Goal: Task Accomplishment & Management: Use online tool/utility

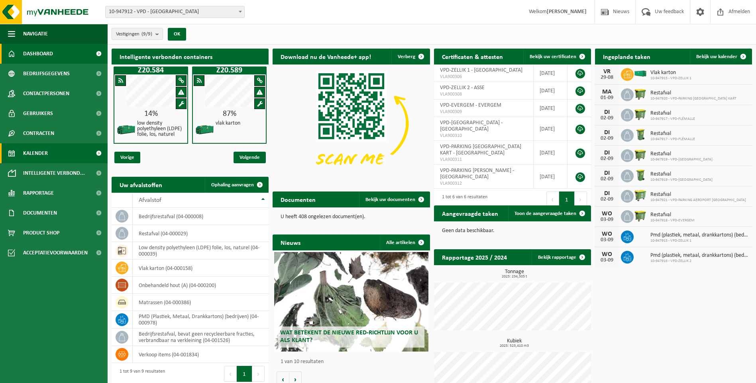
click at [34, 157] on span "Kalender" at bounding box center [35, 154] width 25 height 20
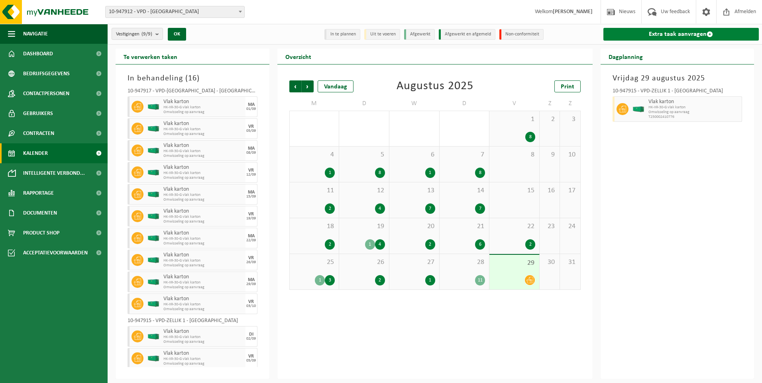
click at [680, 35] on link "Extra taak aanvragen" at bounding box center [682, 34] width 156 height 13
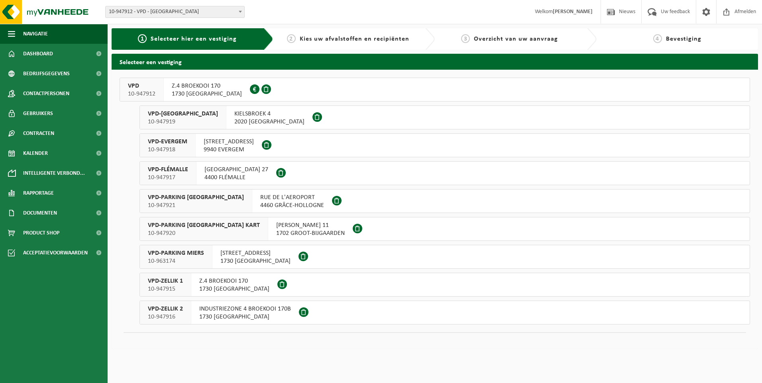
click at [162, 285] on span "10-947915" at bounding box center [165, 289] width 35 height 8
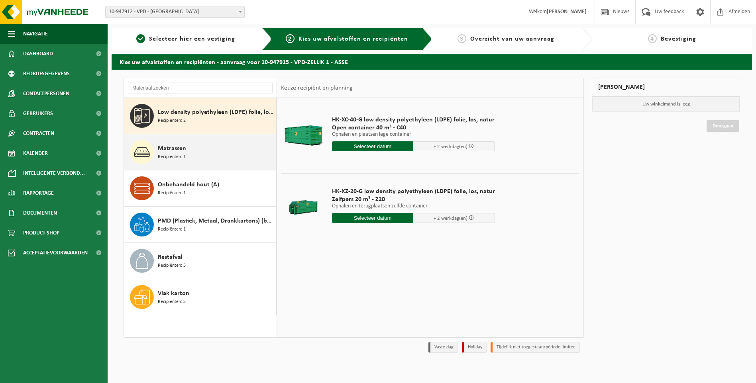
click at [176, 152] on span "Matrassen" at bounding box center [172, 149] width 28 height 10
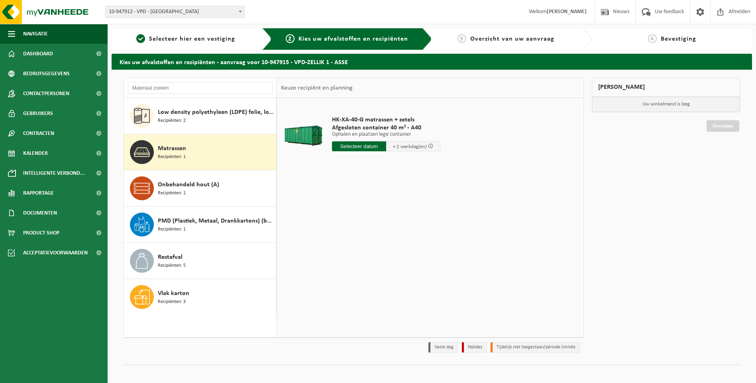
click at [365, 146] on input "text" at bounding box center [359, 147] width 54 height 10
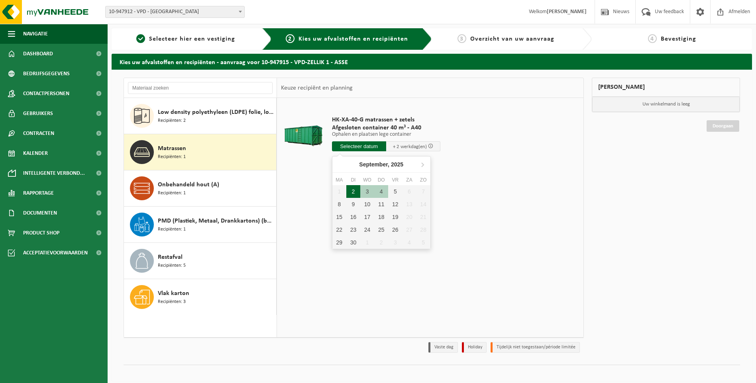
click at [356, 191] on div "2" at bounding box center [353, 191] width 14 height 13
type input "Van 2025-09-02"
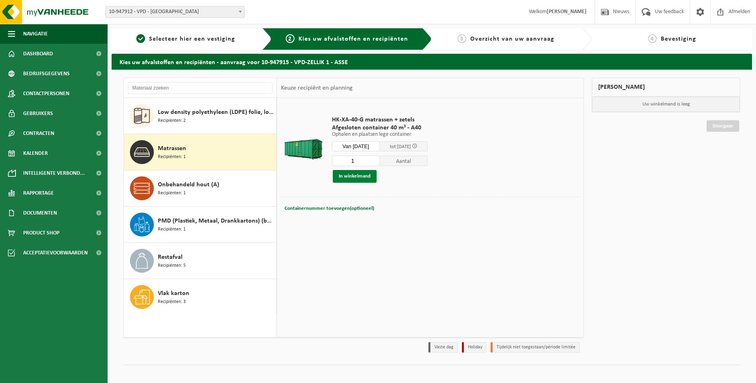
click at [354, 177] on button "In winkelmand" at bounding box center [355, 176] width 44 height 13
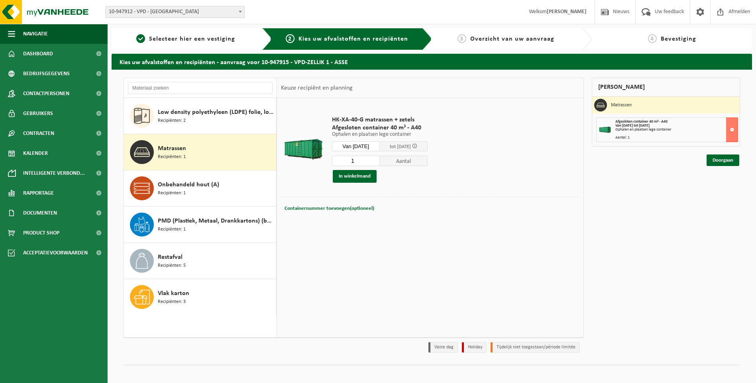
click at [374, 213] on div "Containernummer toevoegen(optioneel) Annuleren" at bounding box center [430, 208] width 295 height 11
click at [377, 210] on div "Containernummer toevoegen(optioneel) Annuleren" at bounding box center [430, 208] width 295 height 11
drag, startPoint x: 301, startPoint y: 228, endPoint x: 364, endPoint y: 208, distance: 65.6
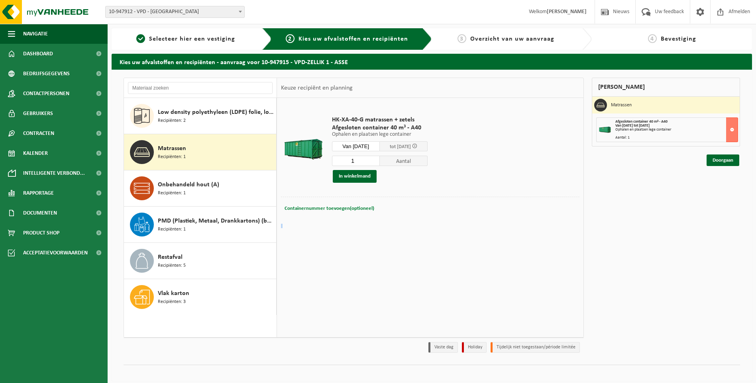
click at [364, 208] on span "Containernummer toevoegen(optioneel)" at bounding box center [330, 208] width 90 height 5
type input "R30-074"
drag, startPoint x: 435, startPoint y: 246, endPoint x: 427, endPoint y: 247, distance: 8.5
click at [435, 246] on div "HK-XA-40-G matrassen + zetels Afgesloten container 40 m³ - A40 Ophalen en plaat…" at bounding box center [430, 217] width 307 height 239
click at [366, 176] on button "In winkelmand" at bounding box center [355, 176] width 44 height 13
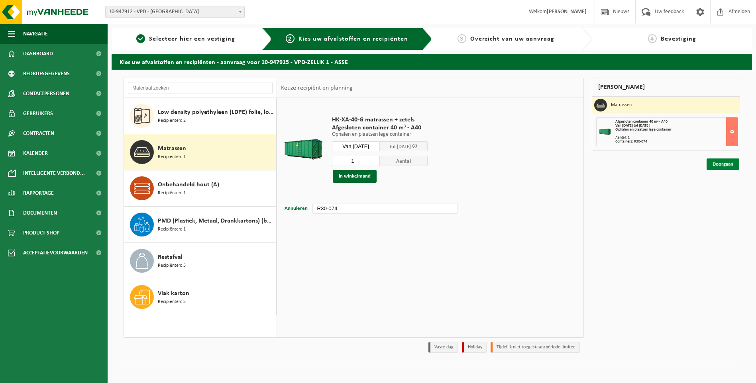
click at [723, 165] on link "Doorgaan" at bounding box center [723, 165] width 33 height 12
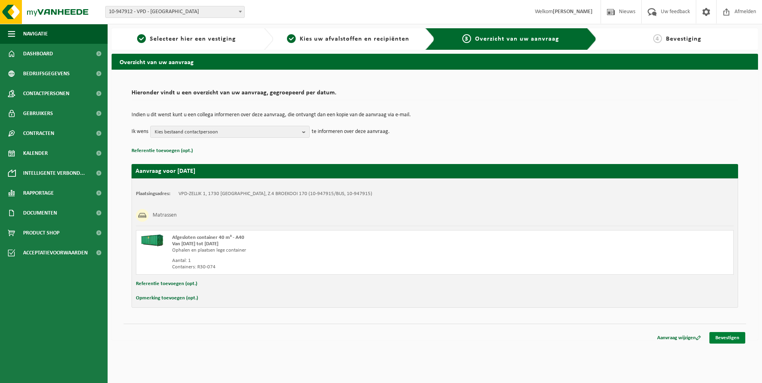
click at [733, 336] on link "Bevestigen" at bounding box center [728, 338] width 36 height 12
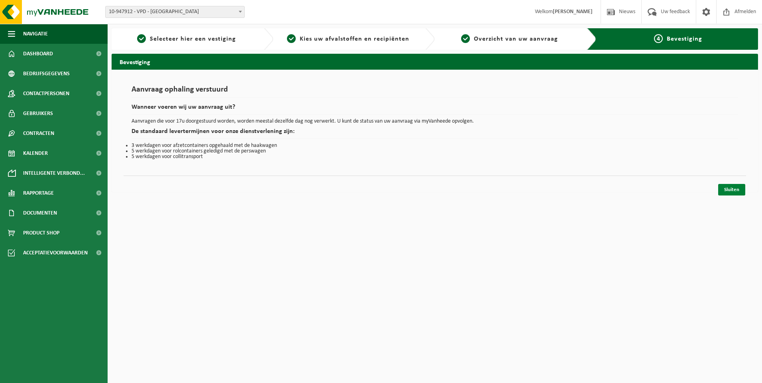
click at [728, 191] on link "Sluiten" at bounding box center [731, 190] width 27 height 12
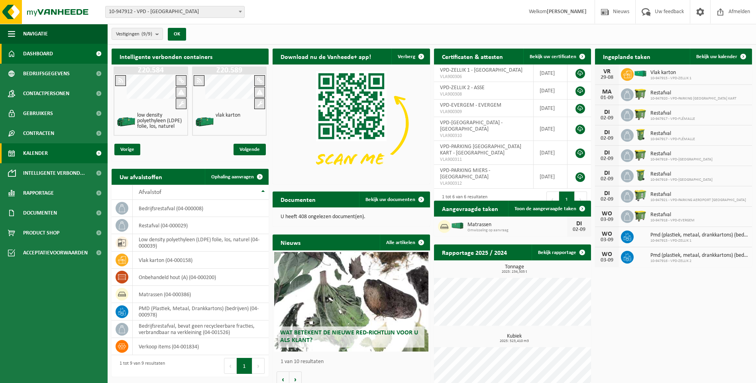
click at [41, 153] on span "Kalender" at bounding box center [35, 154] width 25 height 20
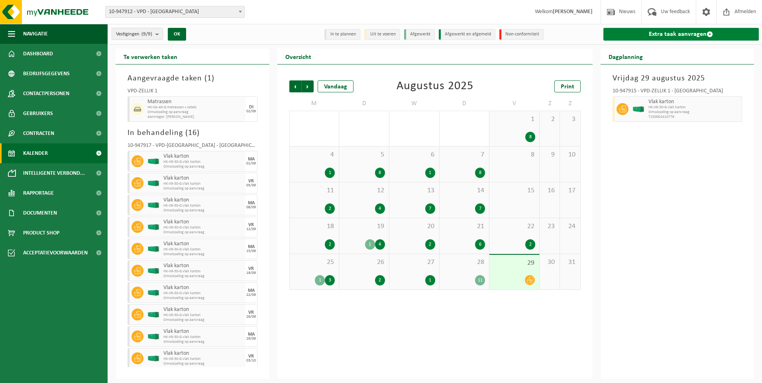
click at [684, 35] on link "Extra taak aanvragen" at bounding box center [682, 34] width 156 height 13
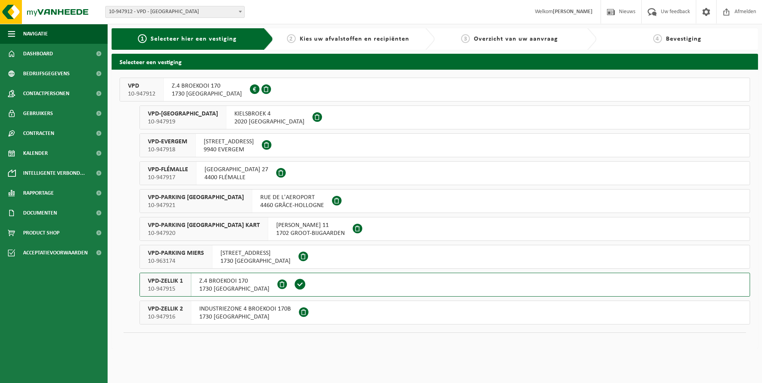
click at [161, 284] on span "VPD-ZELLIK 1" at bounding box center [165, 281] width 35 height 8
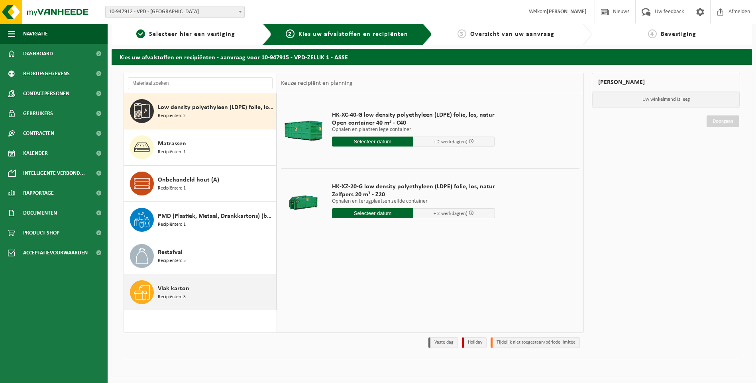
scroll to position [6, 0]
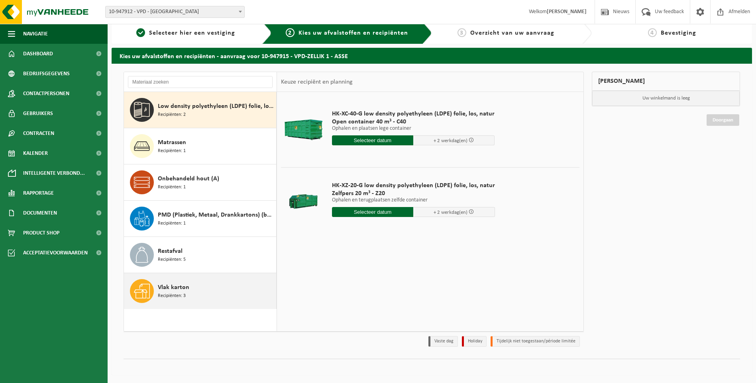
click at [177, 289] on span "Vlak karton" at bounding box center [173, 288] width 31 height 10
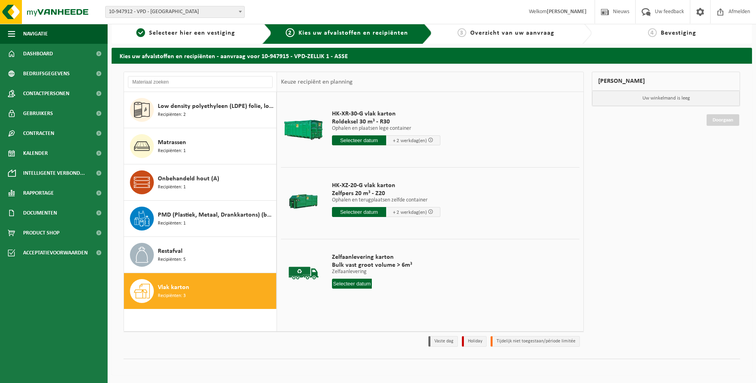
click at [356, 213] on input "text" at bounding box center [359, 212] width 54 height 10
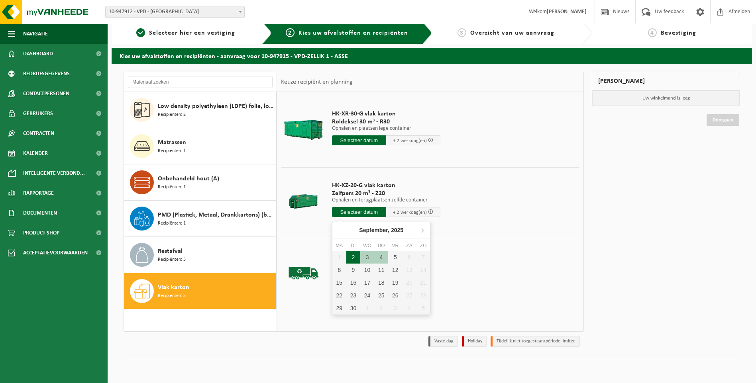
click at [354, 258] on div "2" at bounding box center [353, 257] width 14 height 13
type input "Van 2025-09-02"
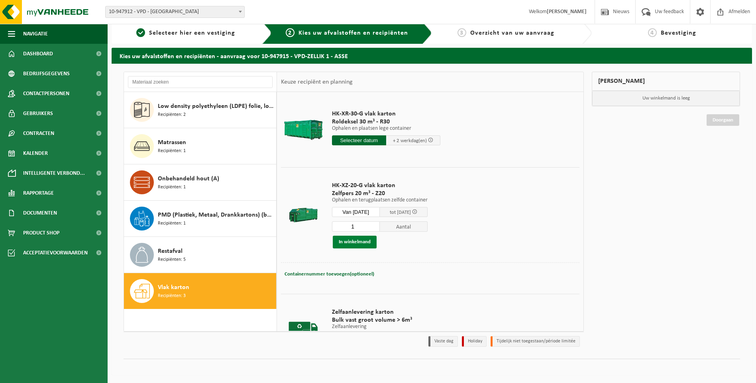
click at [350, 241] on button "In winkelmand" at bounding box center [355, 242] width 44 height 13
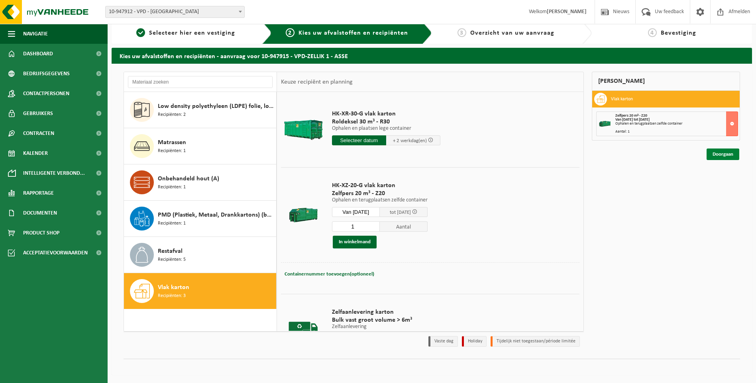
click at [727, 155] on link "Doorgaan" at bounding box center [723, 155] width 33 height 12
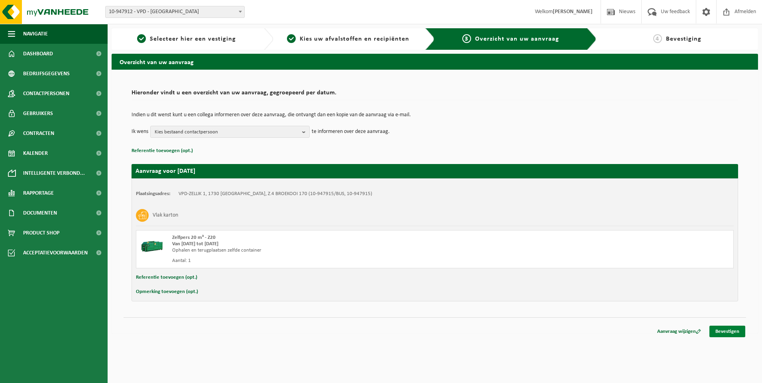
click at [725, 330] on link "Bevestigen" at bounding box center [728, 332] width 36 height 12
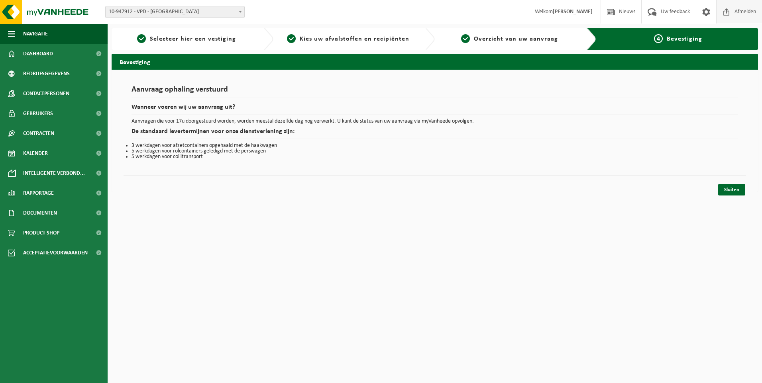
click at [747, 14] on span "Afmelden" at bounding box center [746, 12] width 26 height 24
